Goal: Task Accomplishment & Management: Complete application form

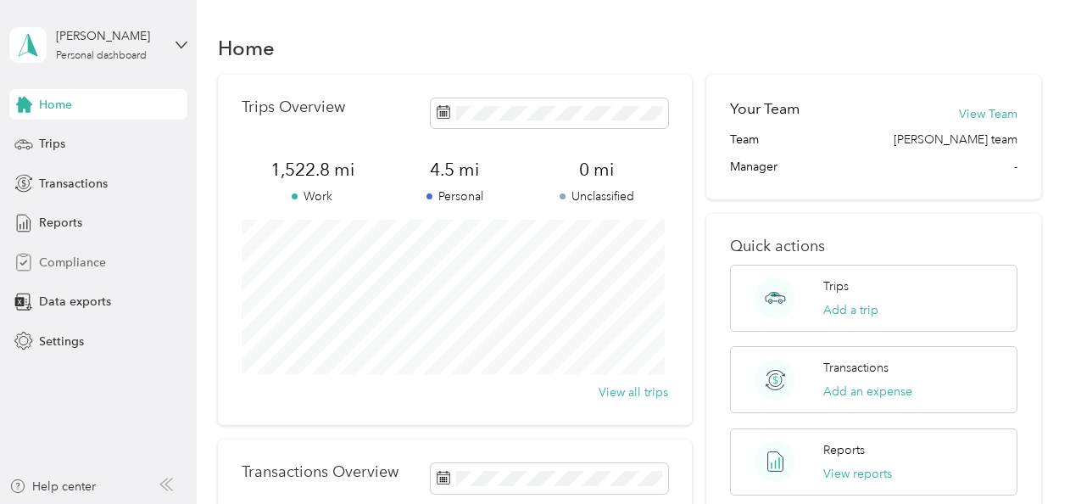
click at [64, 265] on span "Compliance" at bounding box center [72, 263] width 67 height 18
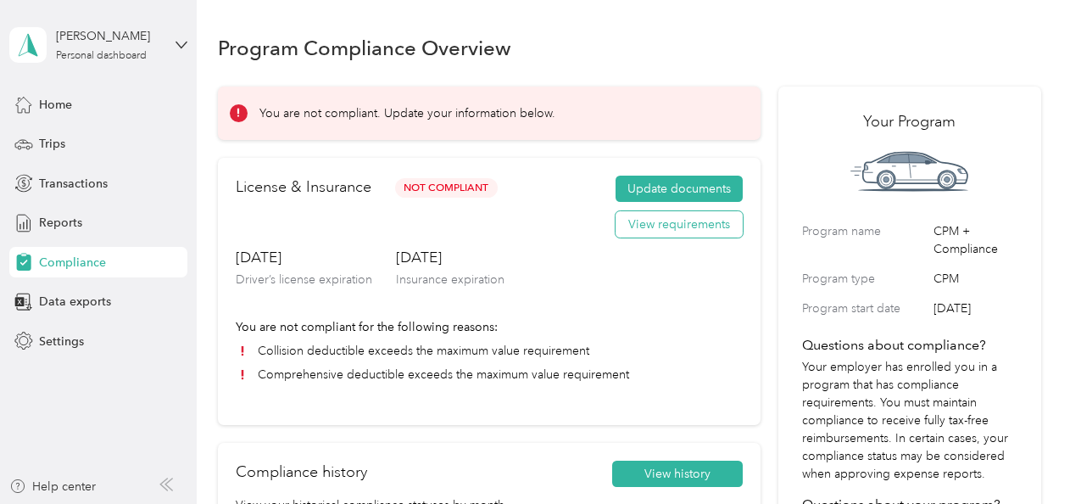
click at [649, 224] on button "View requirements" at bounding box center [679, 224] width 127 height 27
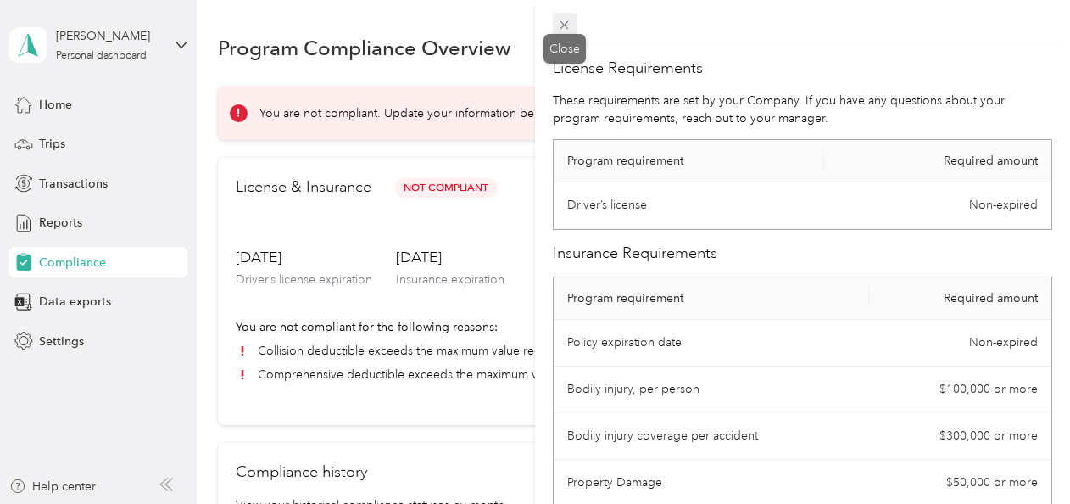
click at [558, 25] on icon at bounding box center [564, 25] width 14 height 14
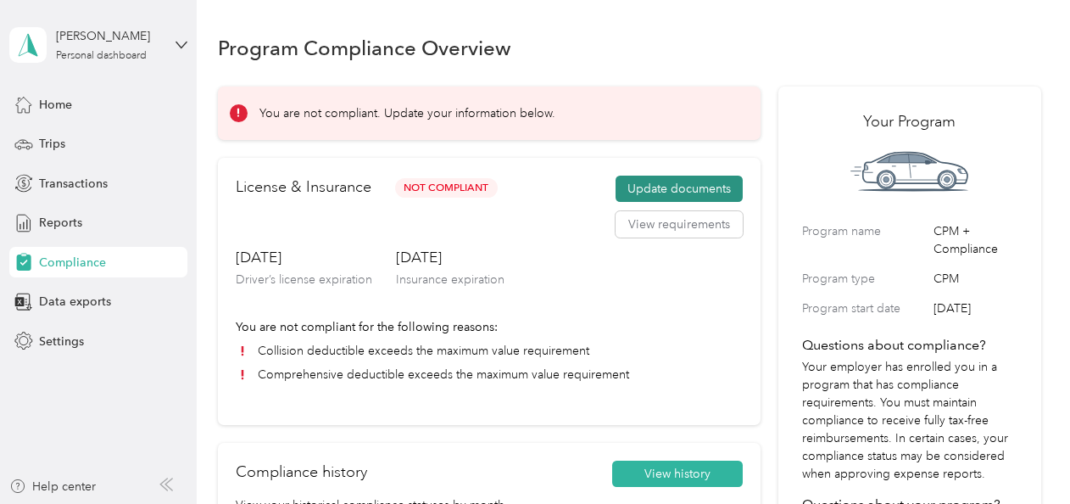
click at [660, 192] on button "Update documents" at bounding box center [679, 189] width 127 height 27
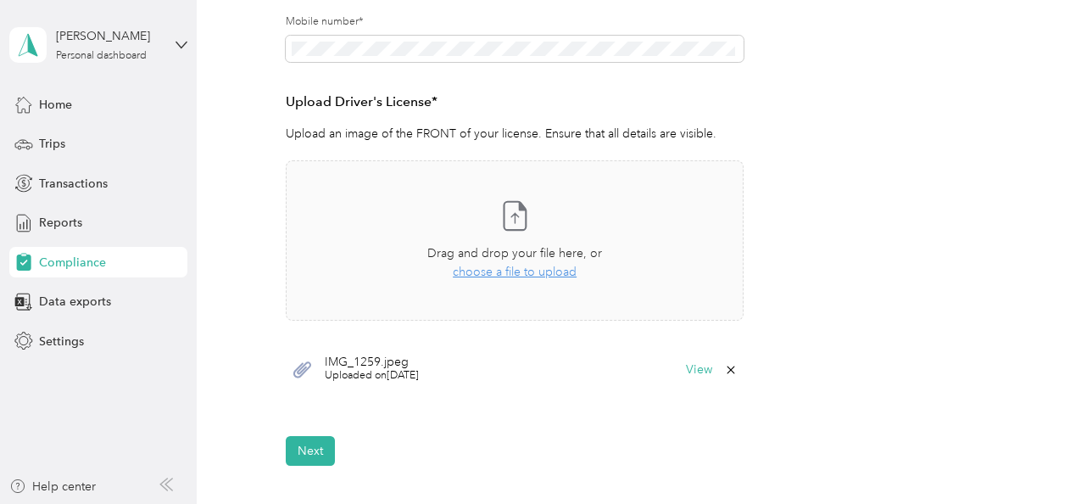
scroll to position [429, 0]
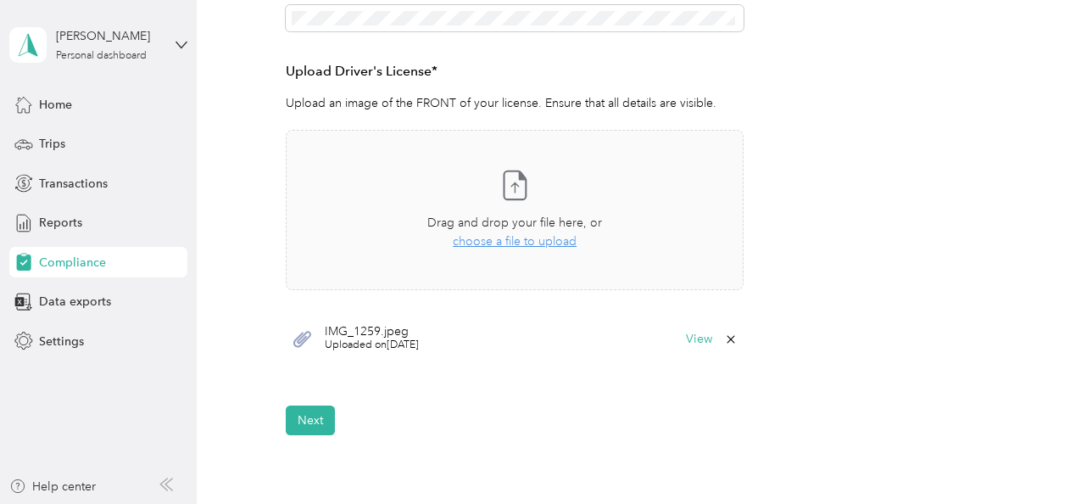
click at [382, 337] on span "Uploaded on [DATE]" at bounding box center [372, 344] width 94 height 15
drag, startPoint x: 382, startPoint y: 337, endPoint x: 348, endPoint y: 332, distance: 35.0
click at [348, 332] on span "IMG_1259.jpeg" at bounding box center [372, 332] width 94 height 12
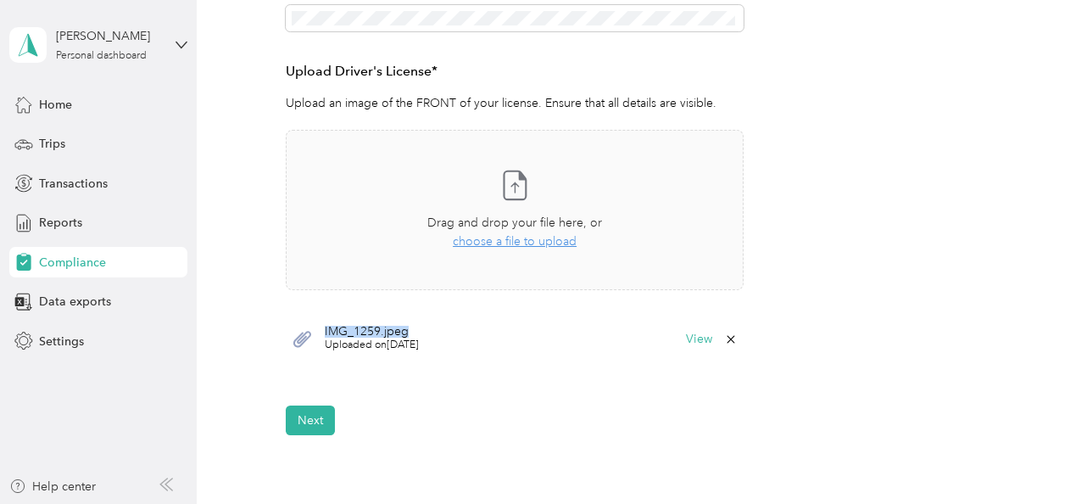
click at [348, 332] on span "IMG_1259.jpeg" at bounding box center [372, 332] width 94 height 12
click at [696, 339] on button "View" at bounding box center [699, 339] width 26 height 12
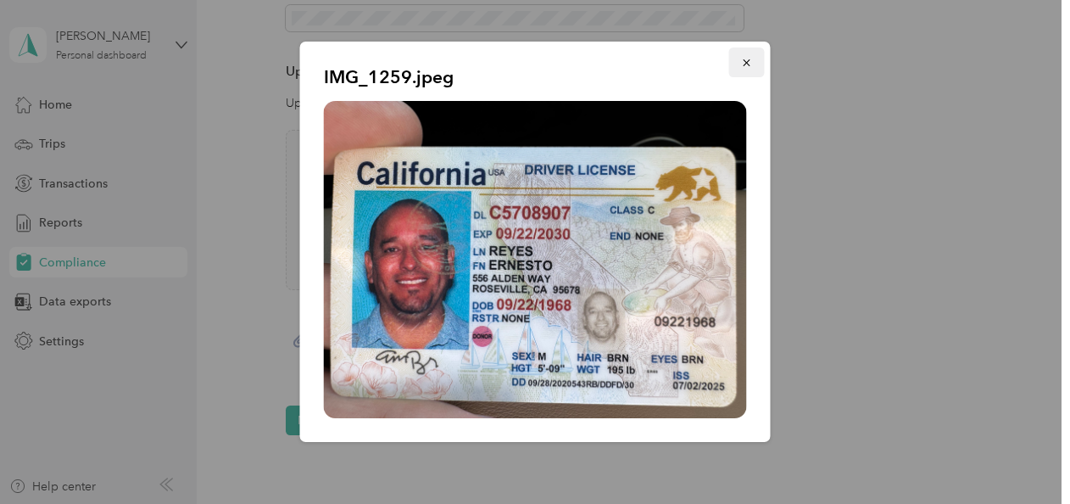
click at [750, 64] on icon "button" at bounding box center [747, 63] width 12 height 12
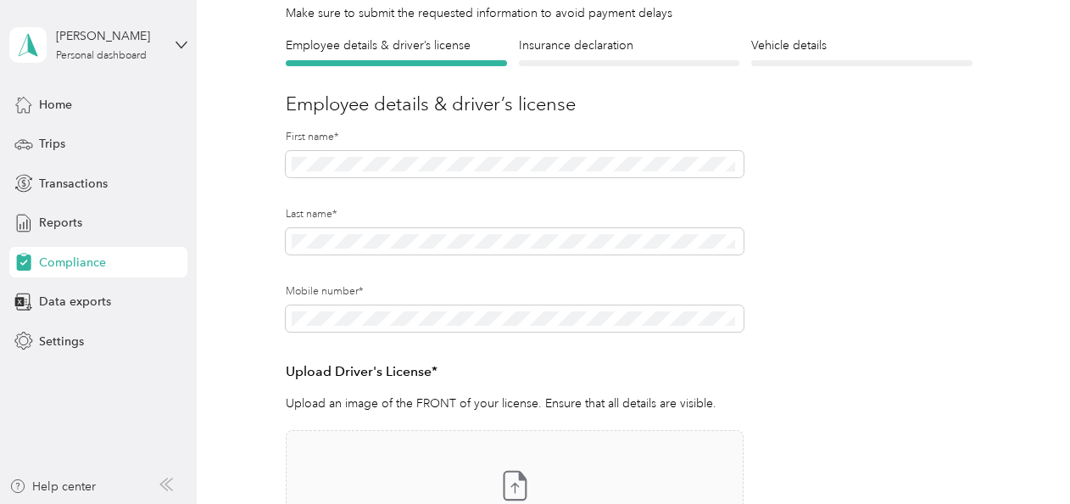
scroll to position [93, 0]
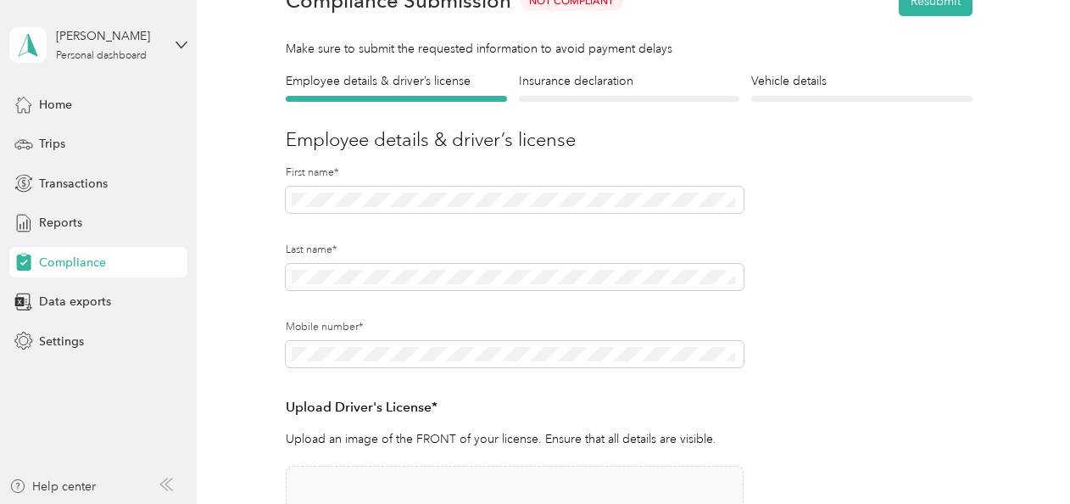
click at [656, 99] on div at bounding box center [629, 99] width 220 height 6
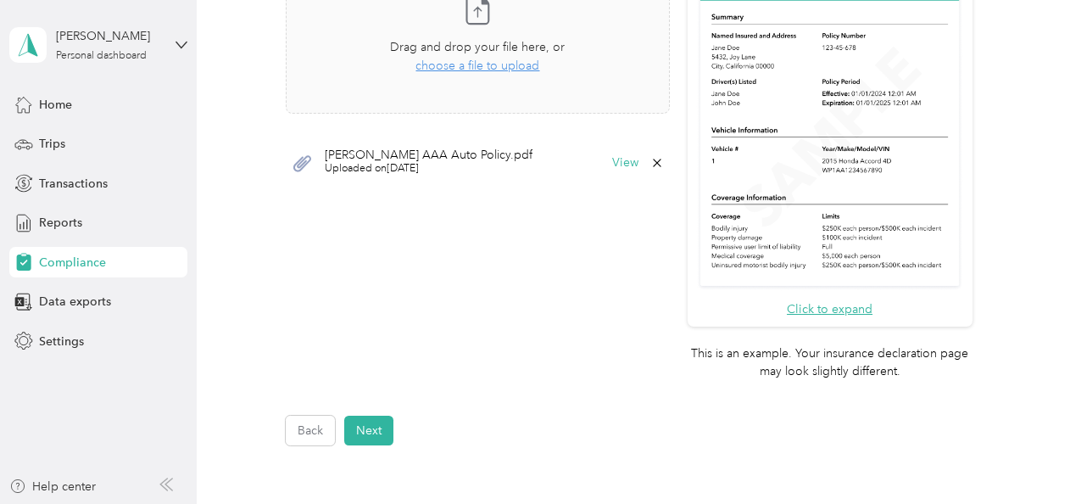
scroll to position [573, 0]
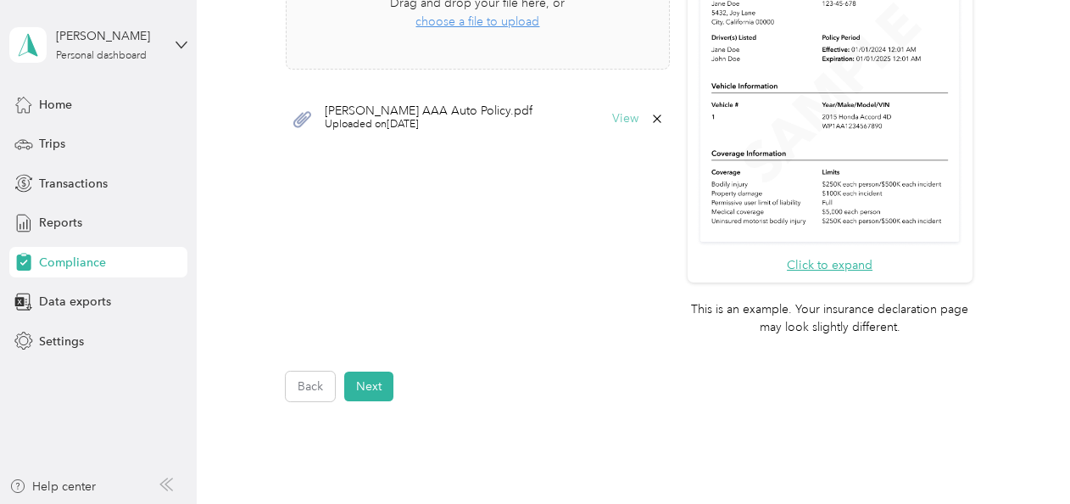
click at [621, 114] on button "View" at bounding box center [625, 119] width 26 height 12
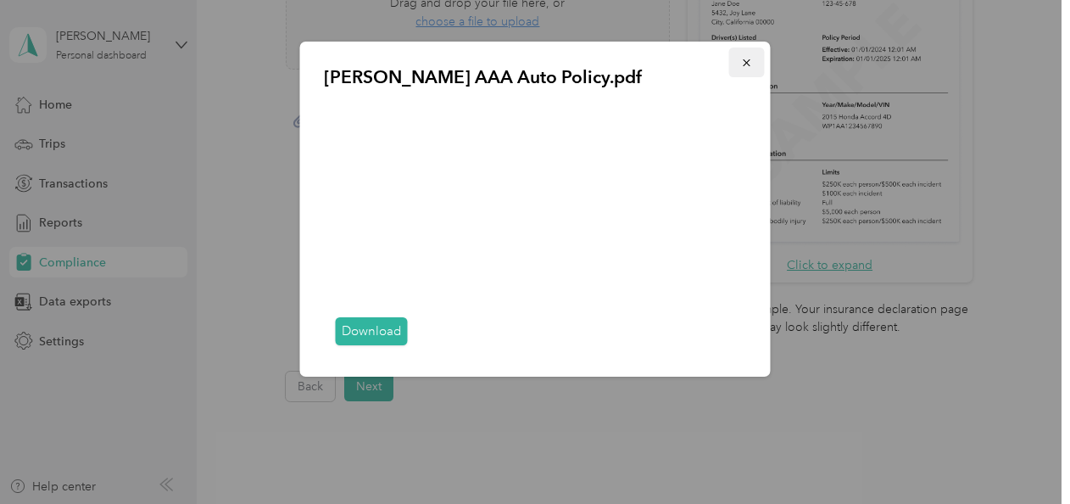
click at [744, 64] on icon "button" at bounding box center [747, 63] width 12 height 12
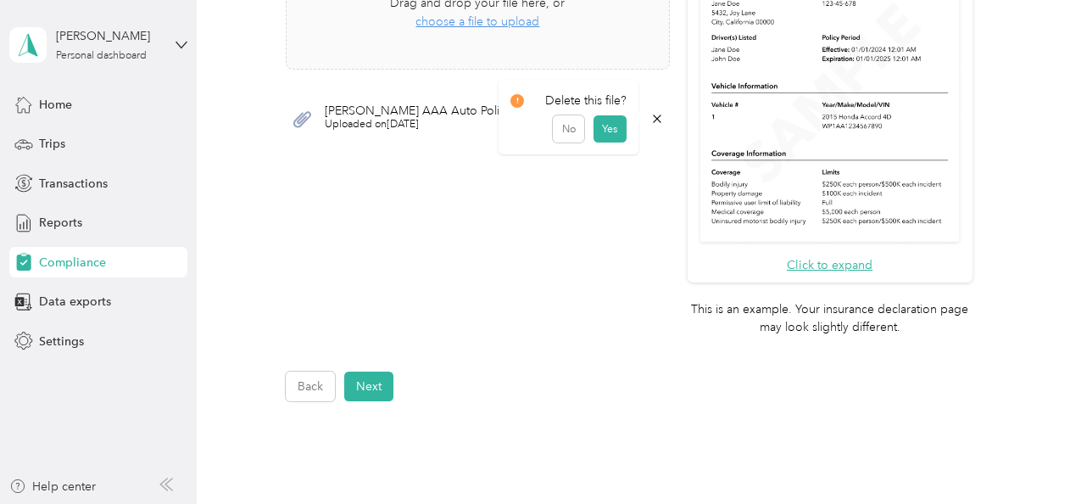
click at [653, 117] on g at bounding box center [657, 118] width 8 height 8
click at [618, 131] on button "Yes" at bounding box center [610, 128] width 33 height 27
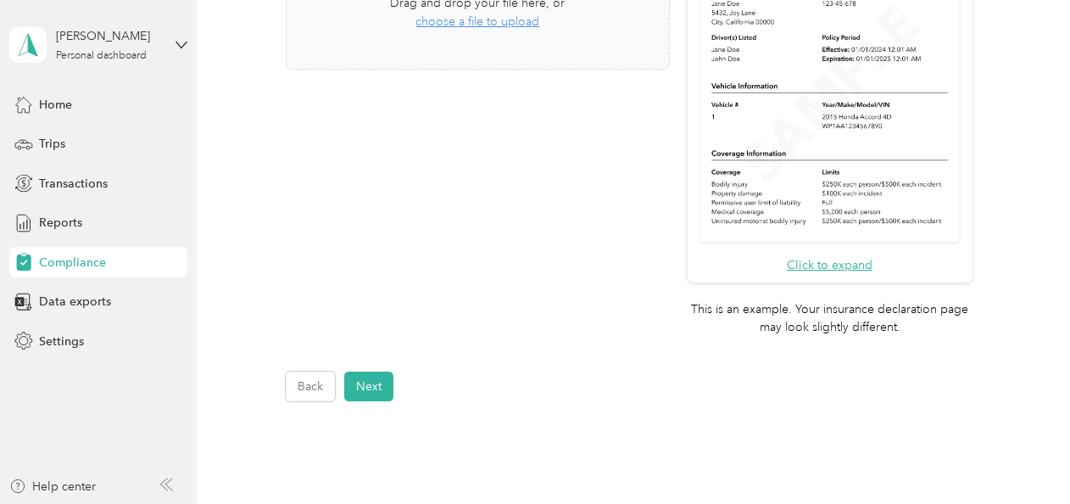
click at [595, 171] on div "Take a photo or choose a photo from your library Drag and drop your file here, …" at bounding box center [477, 125] width 383 height 432
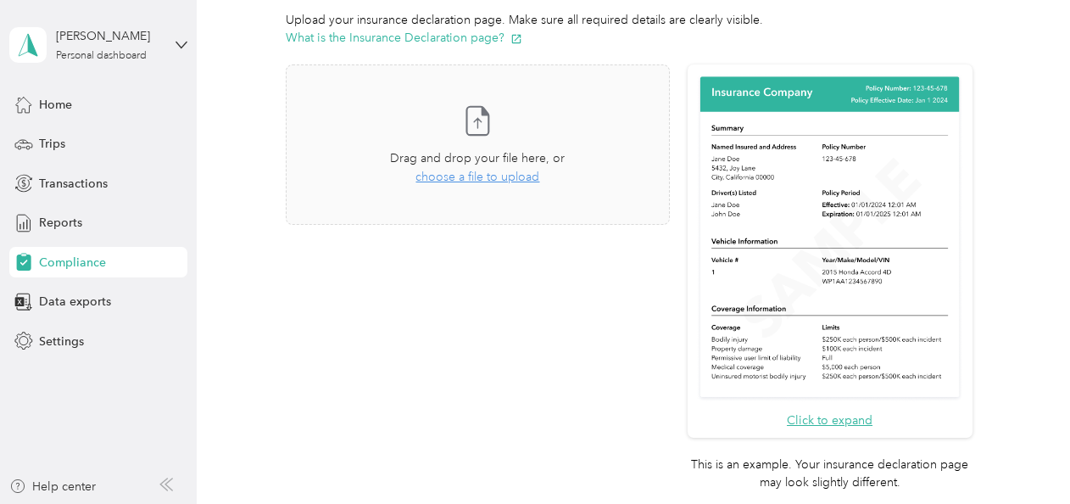
scroll to position [404, 0]
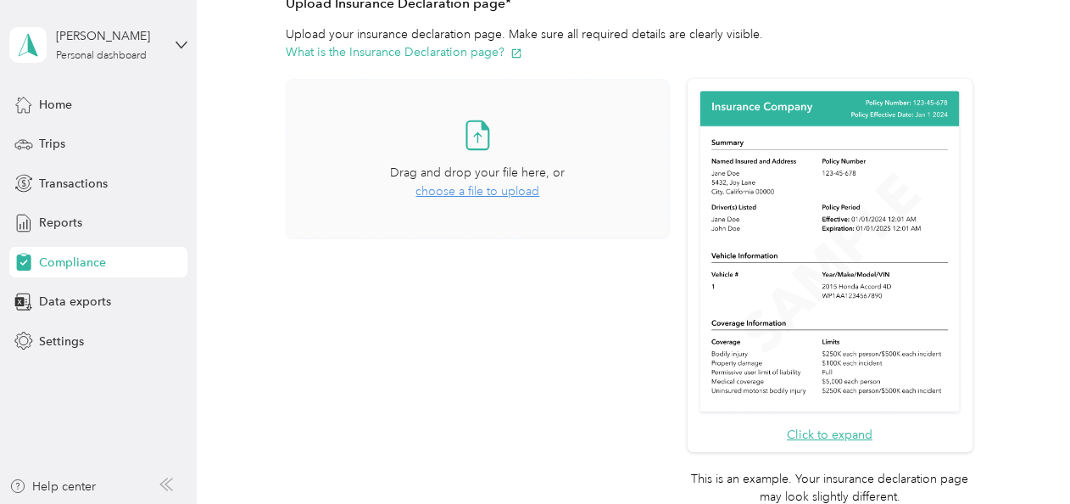
click at [502, 191] on span "choose a file to upload" at bounding box center [477, 191] width 124 height 14
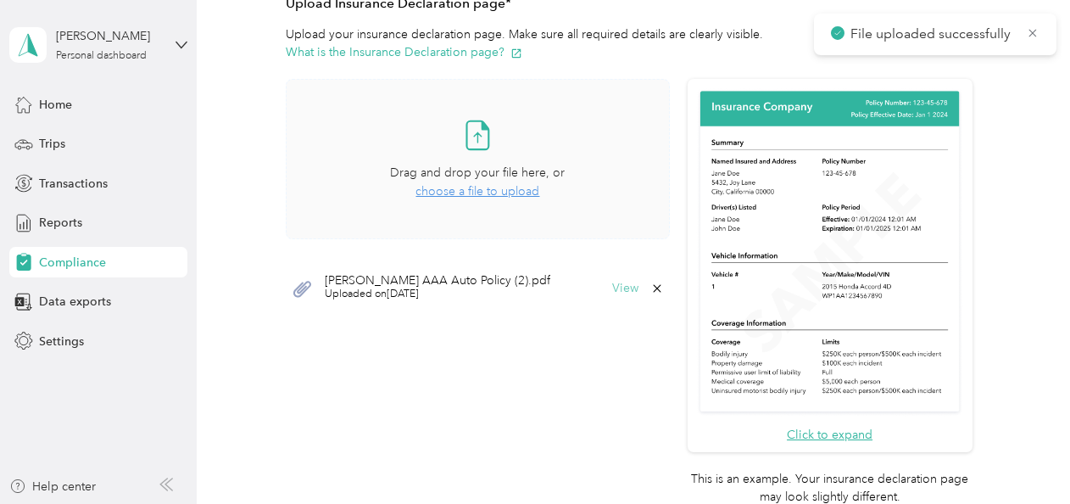
click at [624, 282] on button "View" at bounding box center [625, 288] width 26 height 12
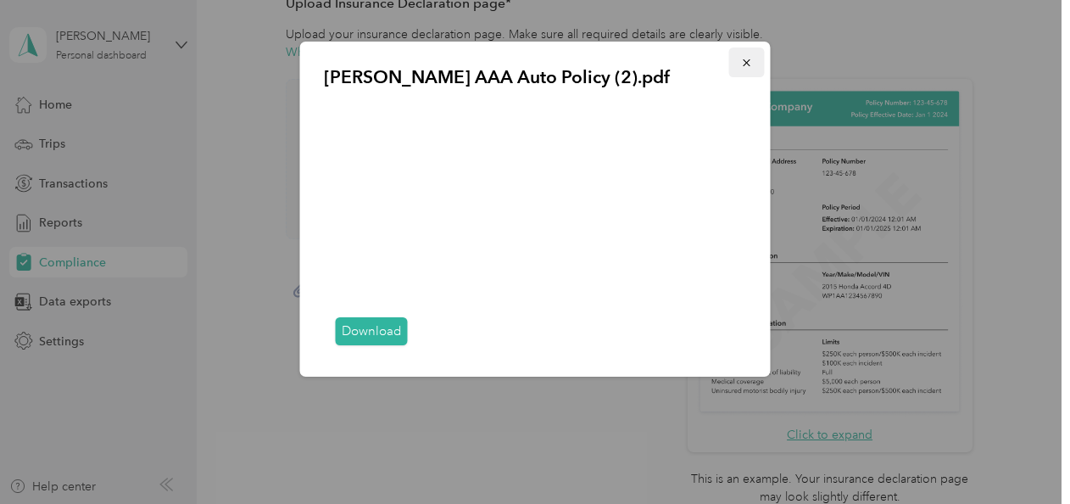
click at [738, 63] on button "button" at bounding box center [747, 62] width 36 height 30
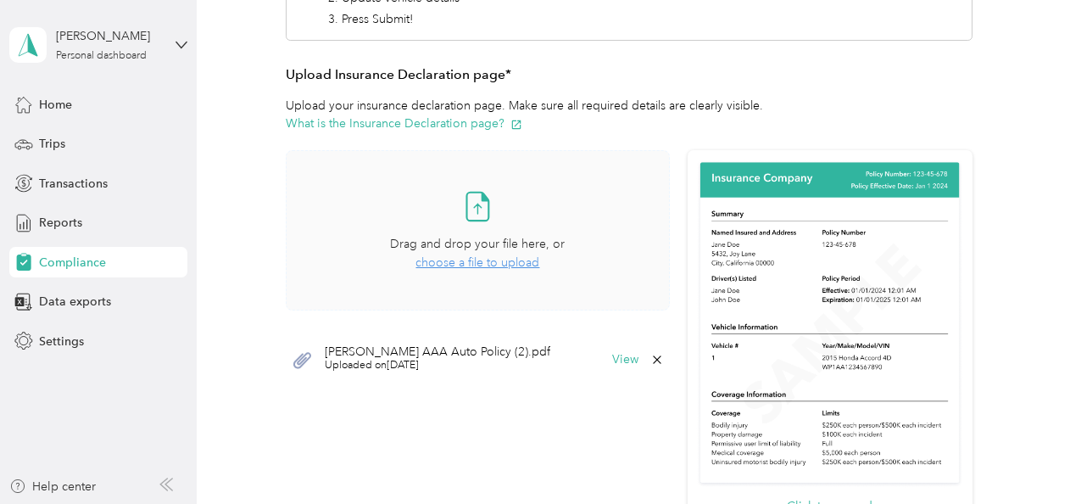
scroll to position [358, 0]
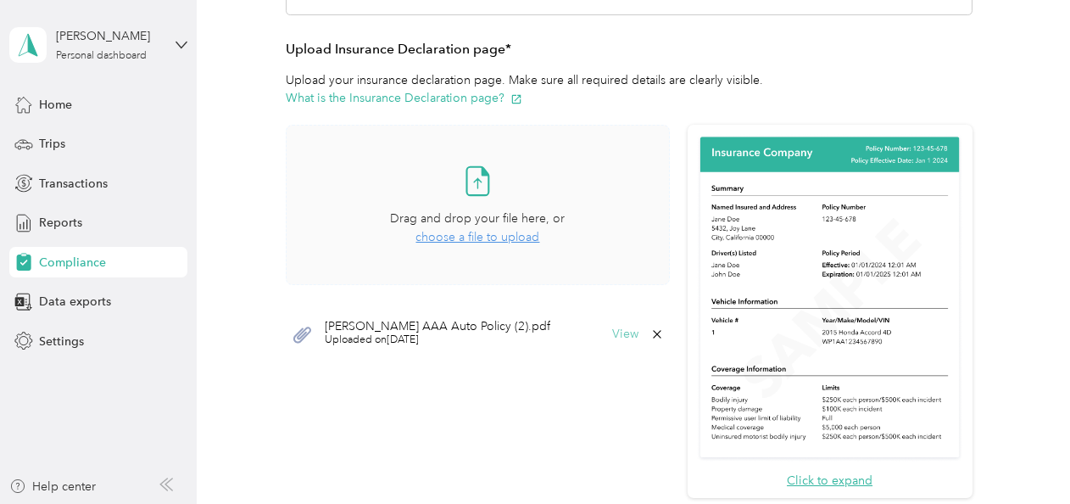
click at [618, 332] on button "View" at bounding box center [625, 334] width 26 height 12
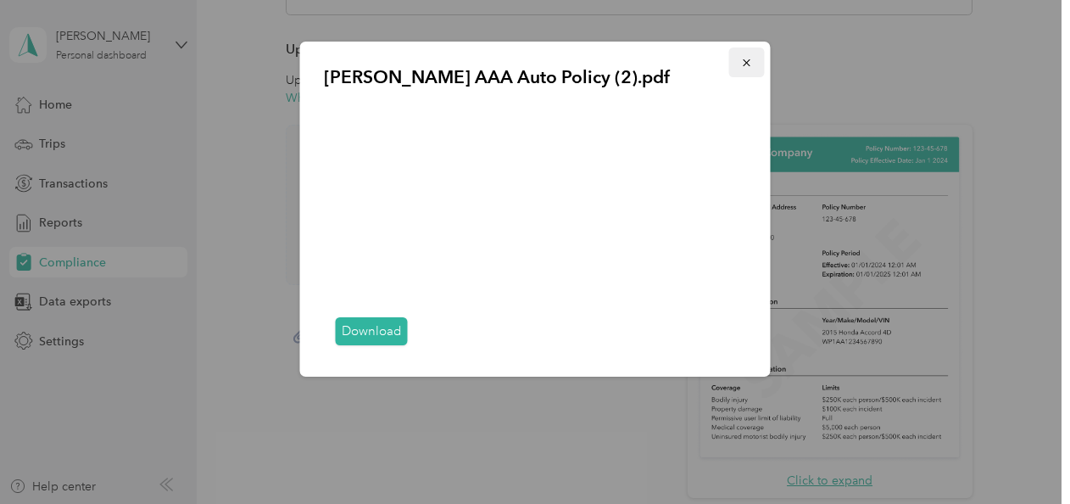
click at [744, 59] on icon "button" at bounding box center [747, 63] width 12 height 12
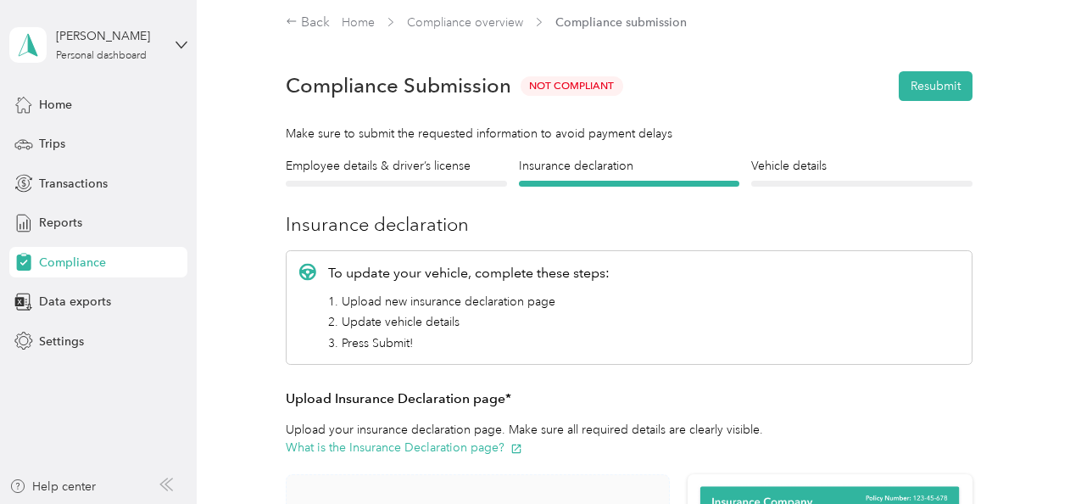
scroll to position [0, 0]
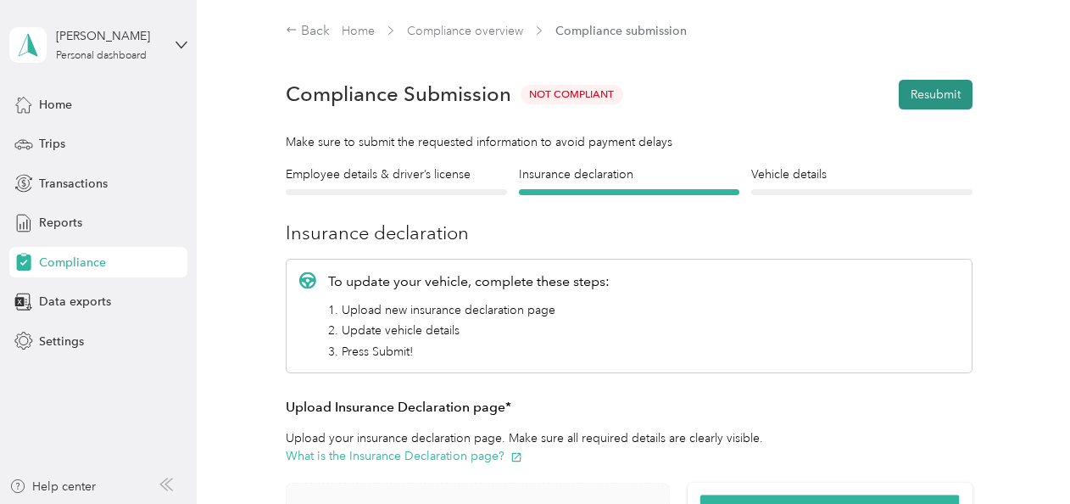
click at [933, 90] on button "Resubmit" at bounding box center [936, 95] width 74 height 30
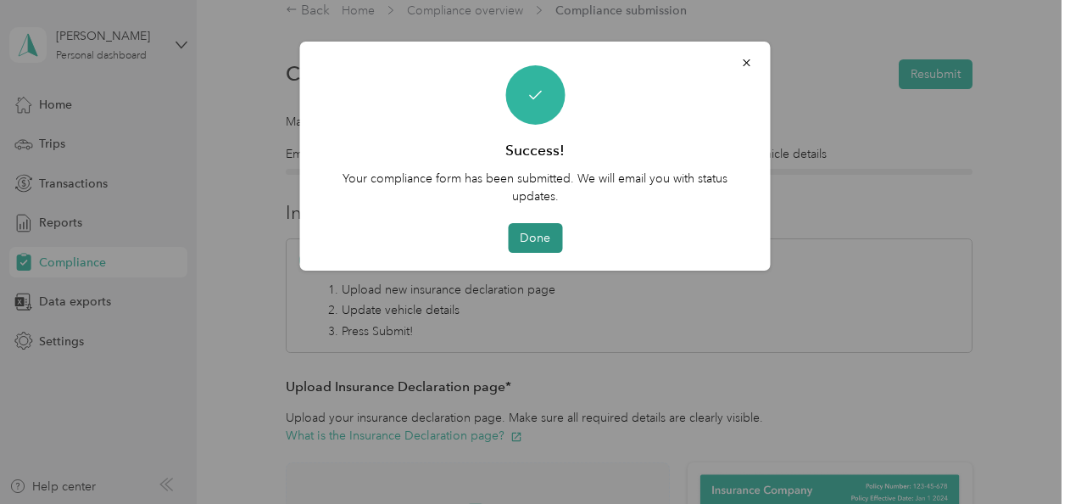
click at [538, 248] on button "Done" at bounding box center [535, 238] width 54 height 30
